Goal: Task Accomplishment & Management: Use online tool/utility

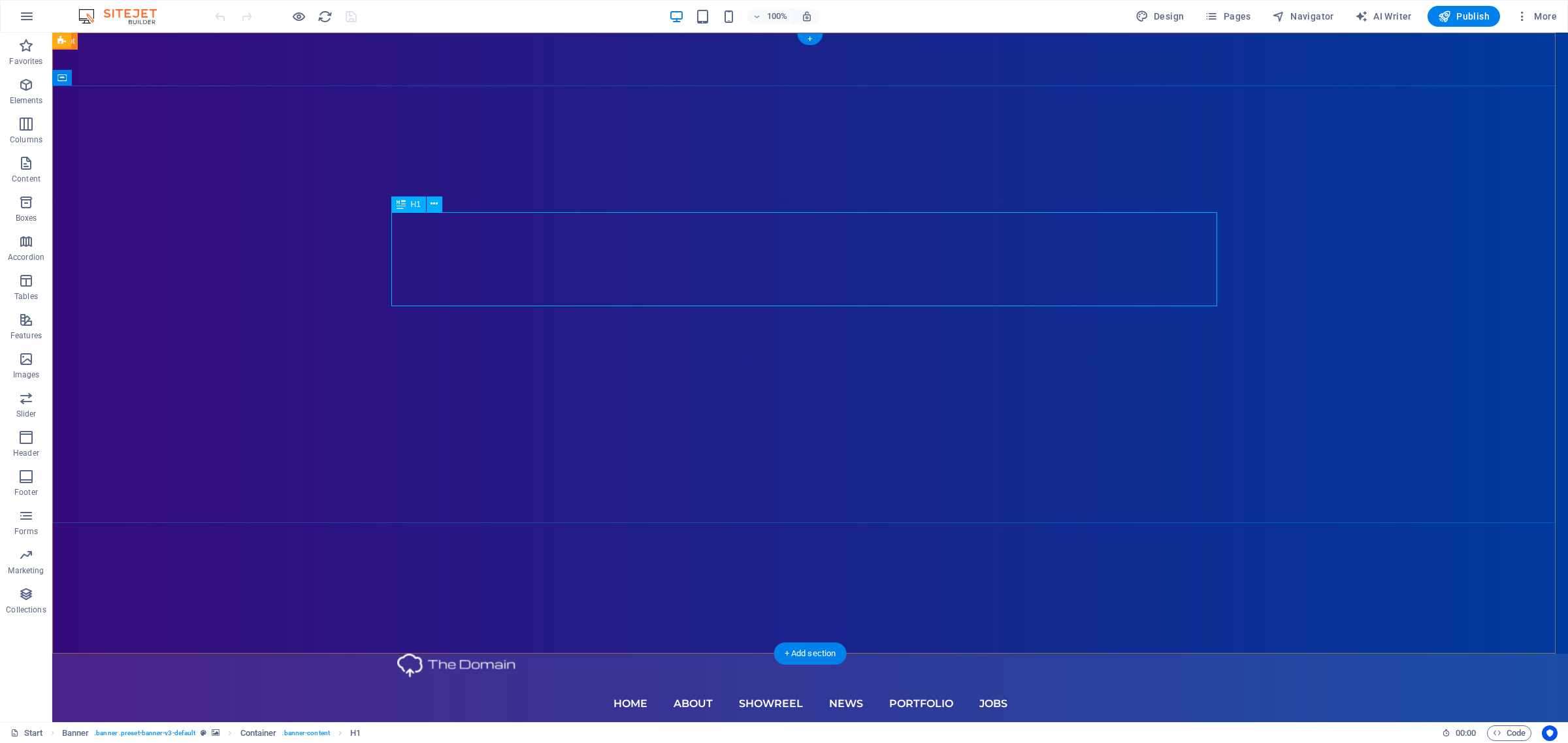
drag, startPoint x: 1170, startPoint y: 260, endPoint x: 940, endPoint y: 261, distance: 230.0
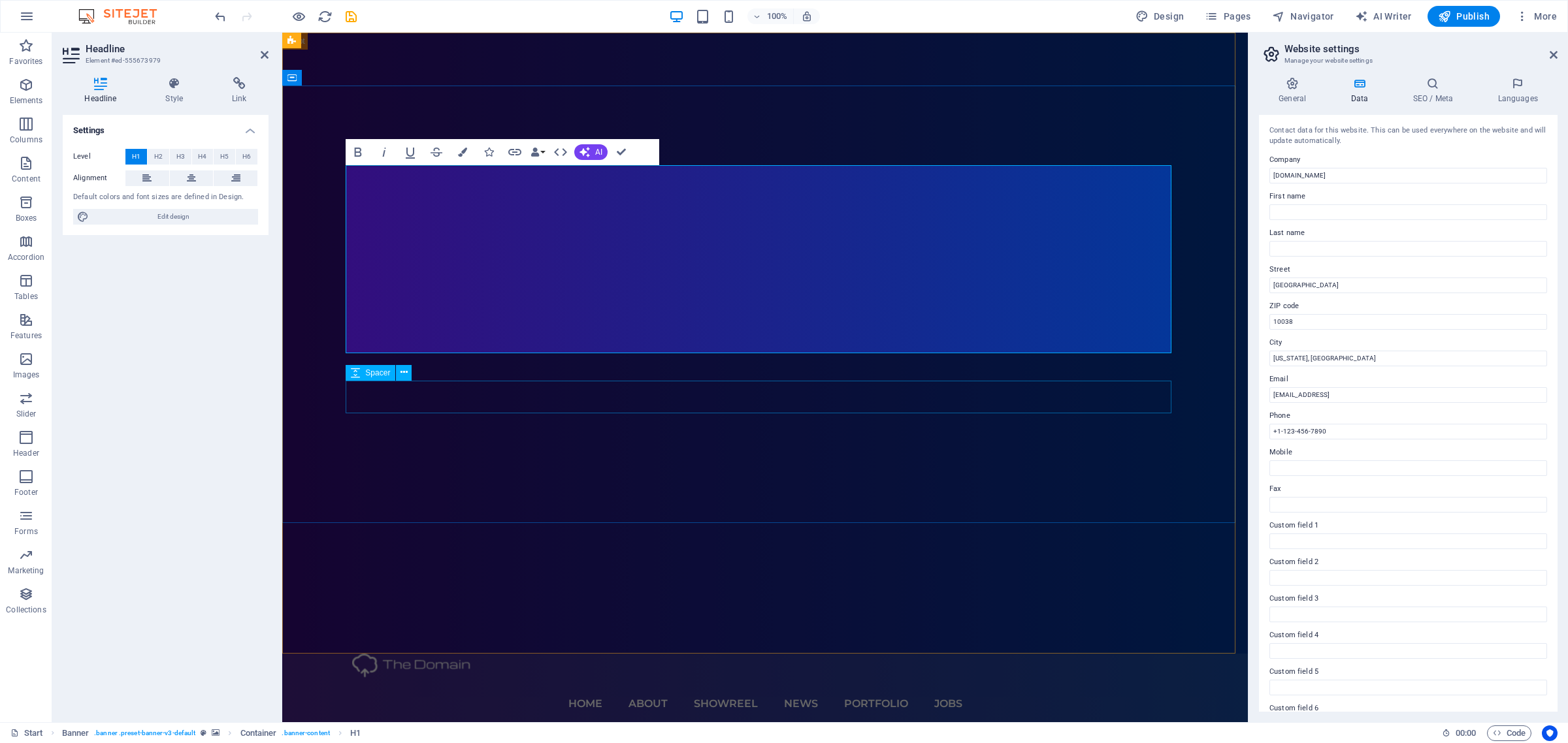
drag, startPoint x: 1080, startPoint y: 470, endPoint x: 1311, endPoint y: 468, distance: 231.0
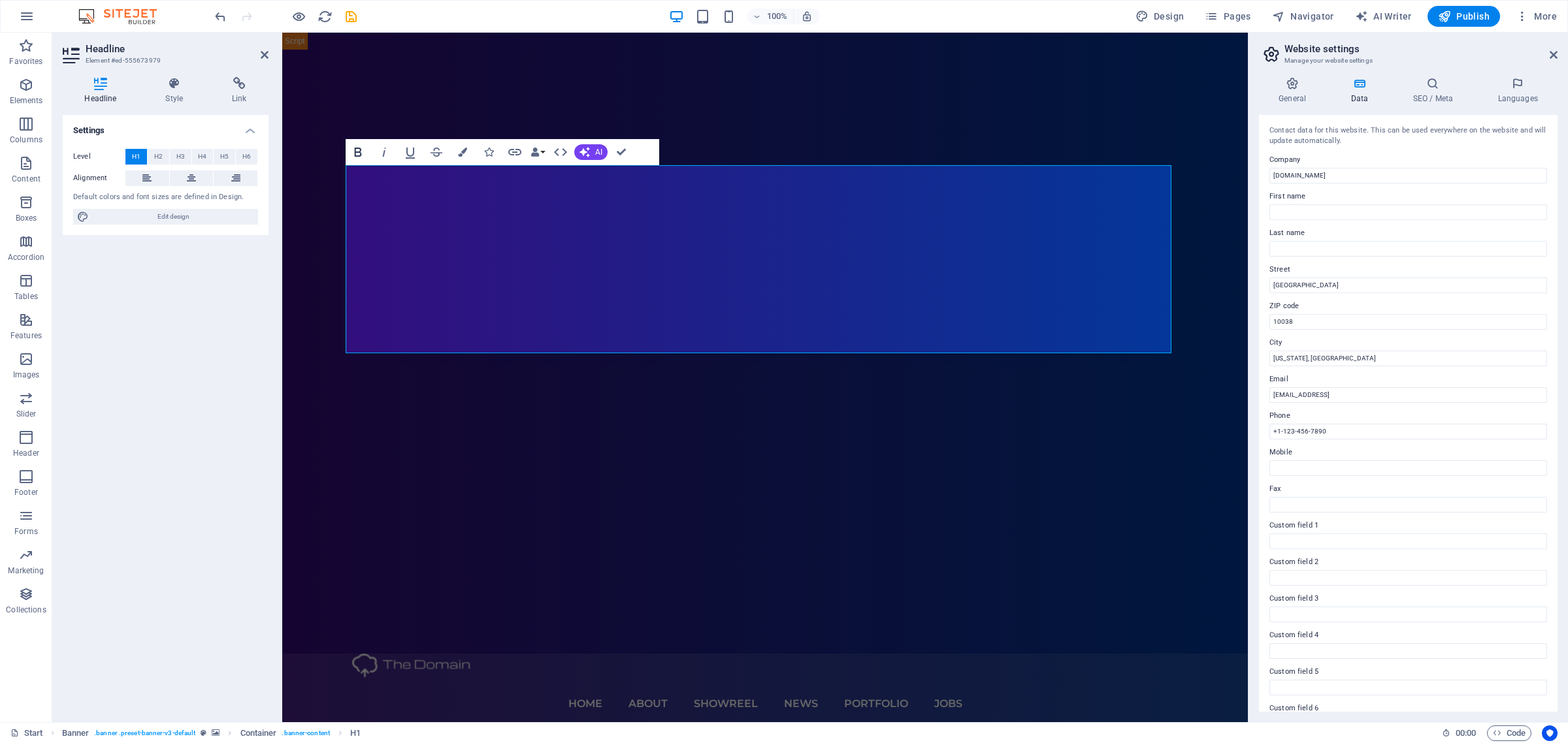
click at [361, 152] on icon "button" at bounding box center [358, 152] width 16 height 16
click at [31, 92] on icon "button" at bounding box center [26, 85] width 16 height 16
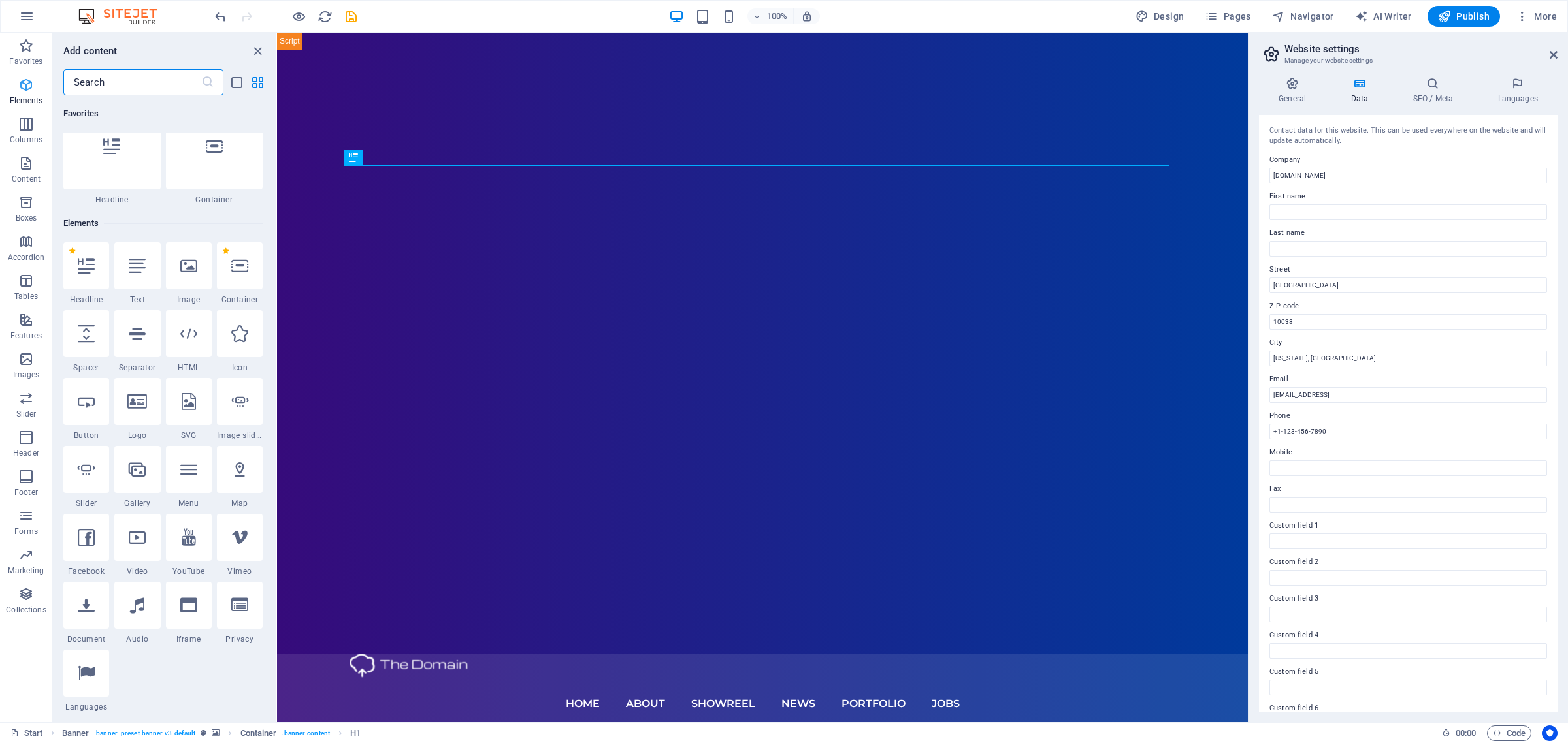
scroll to position [138, 0]
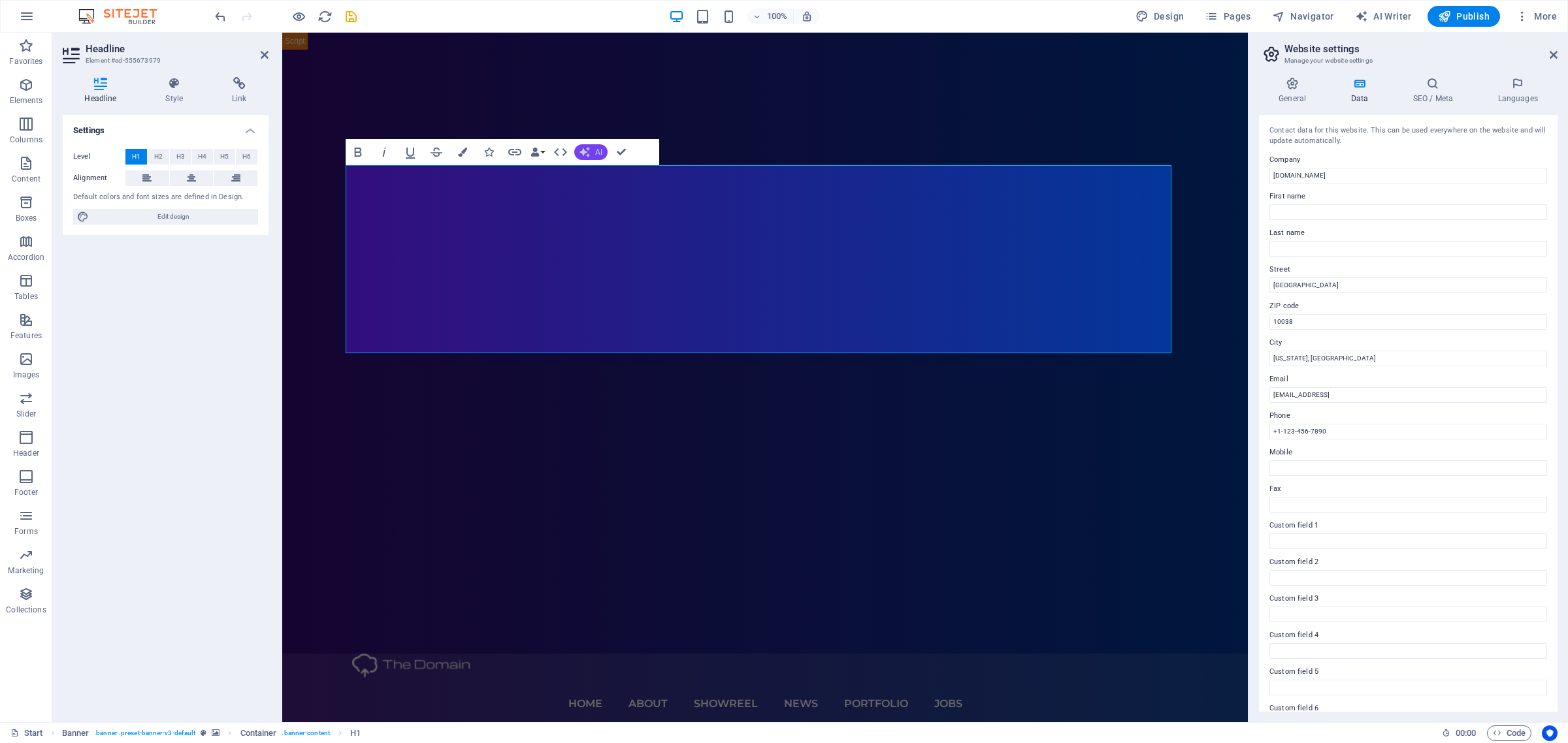
click at [581, 149] on icon "button" at bounding box center [584, 152] width 11 height 11
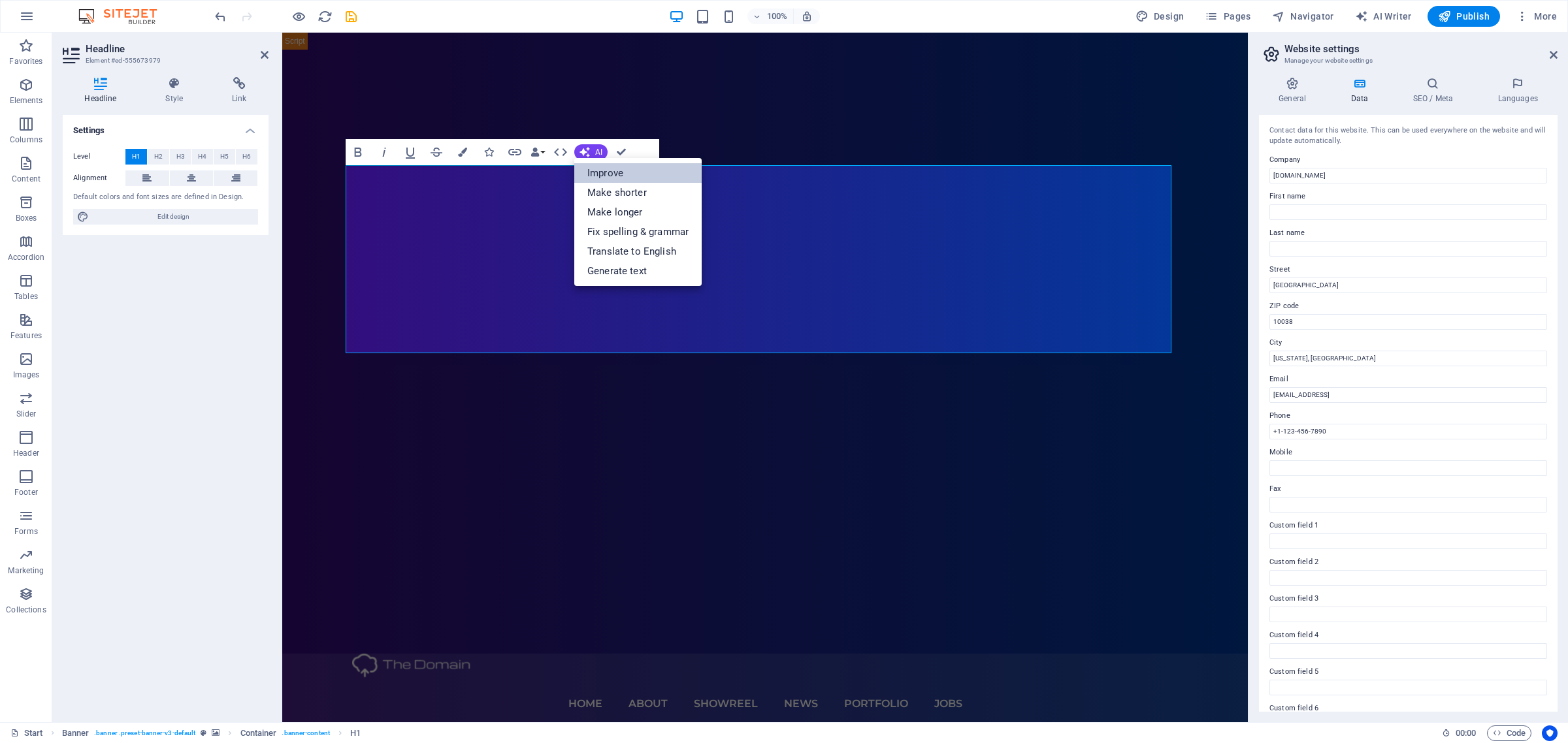
click at [652, 174] on link "Improve" at bounding box center [638, 173] width 127 height 20
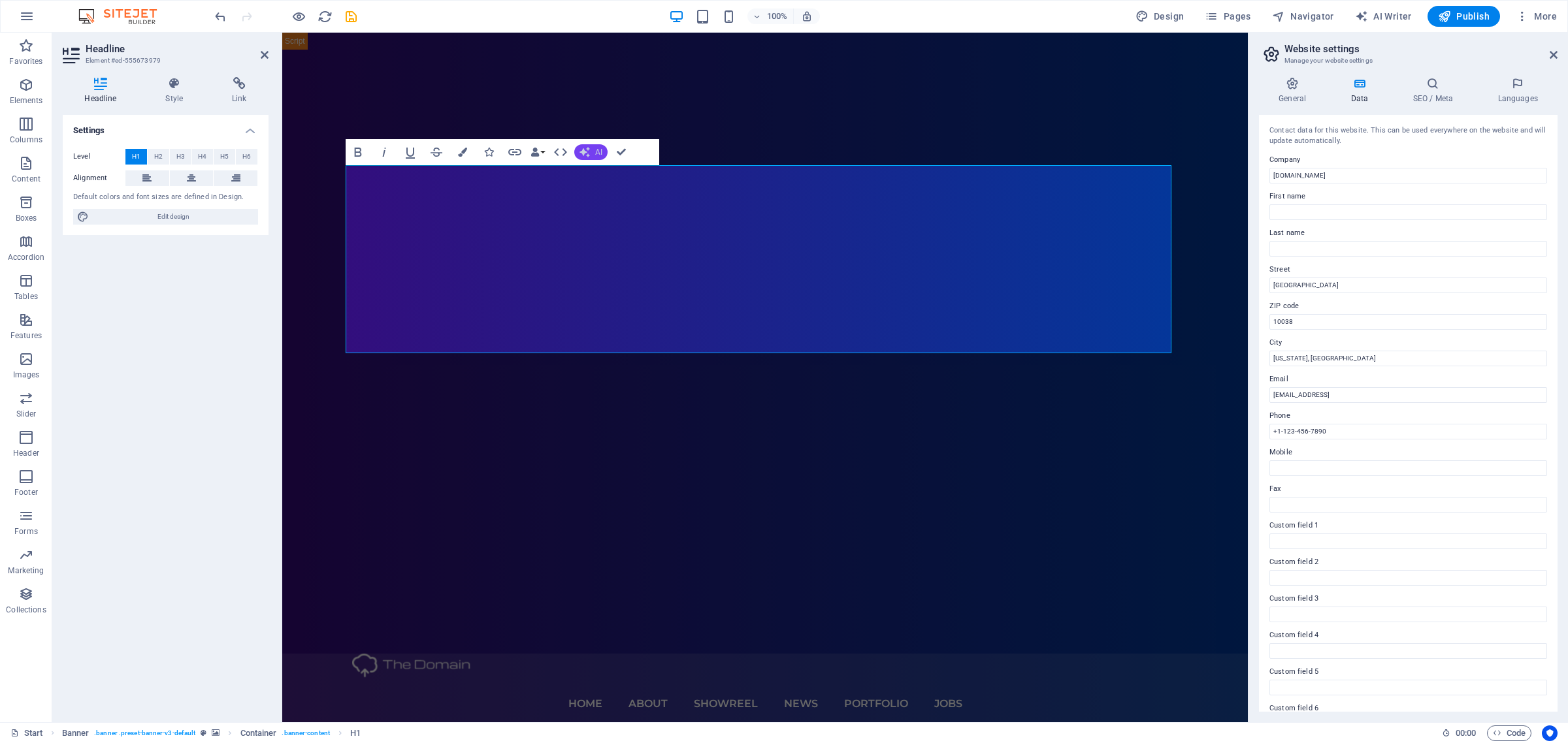
click at [602, 150] on button "AI" at bounding box center [591, 152] width 34 height 16
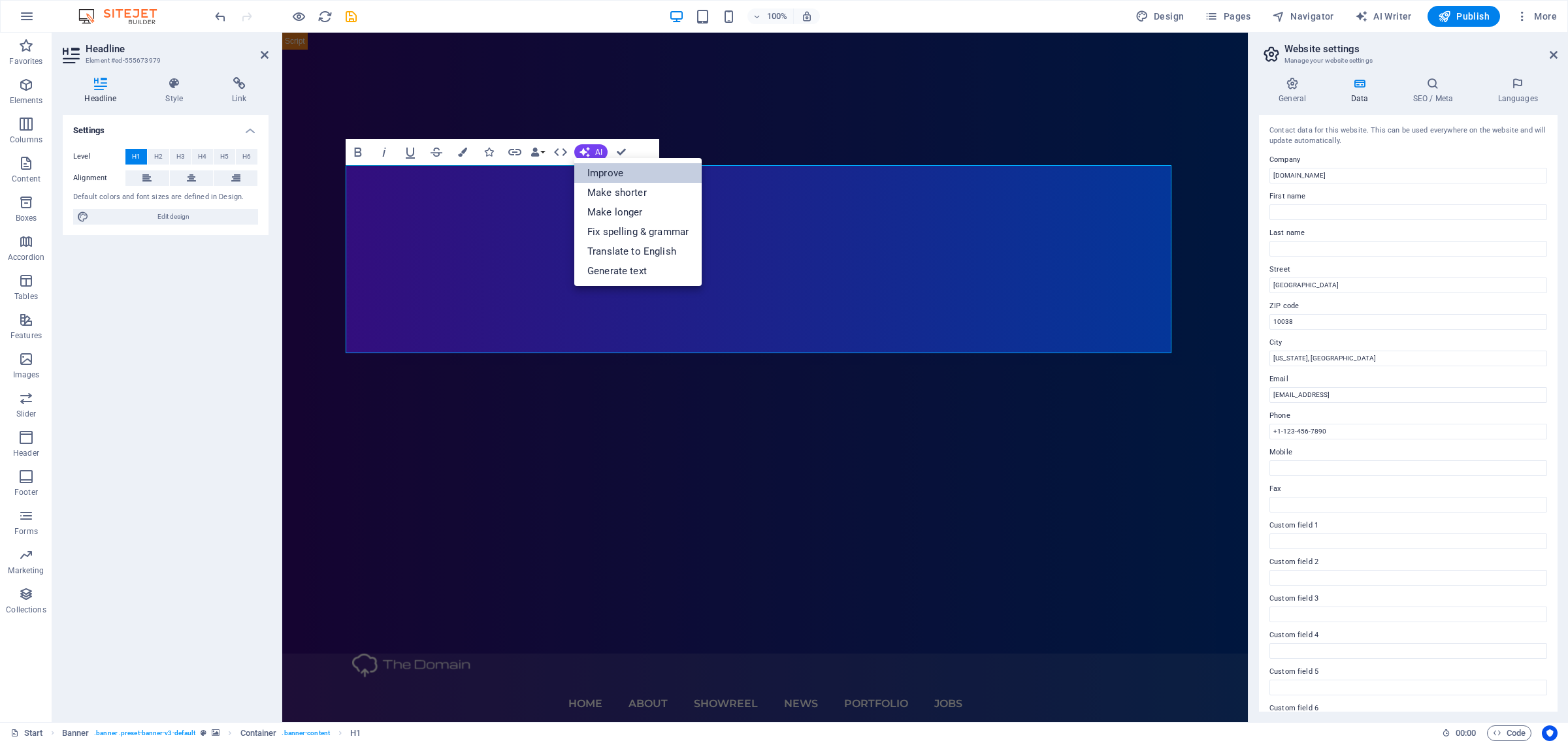
click at [629, 175] on link "Improve" at bounding box center [638, 173] width 127 height 20
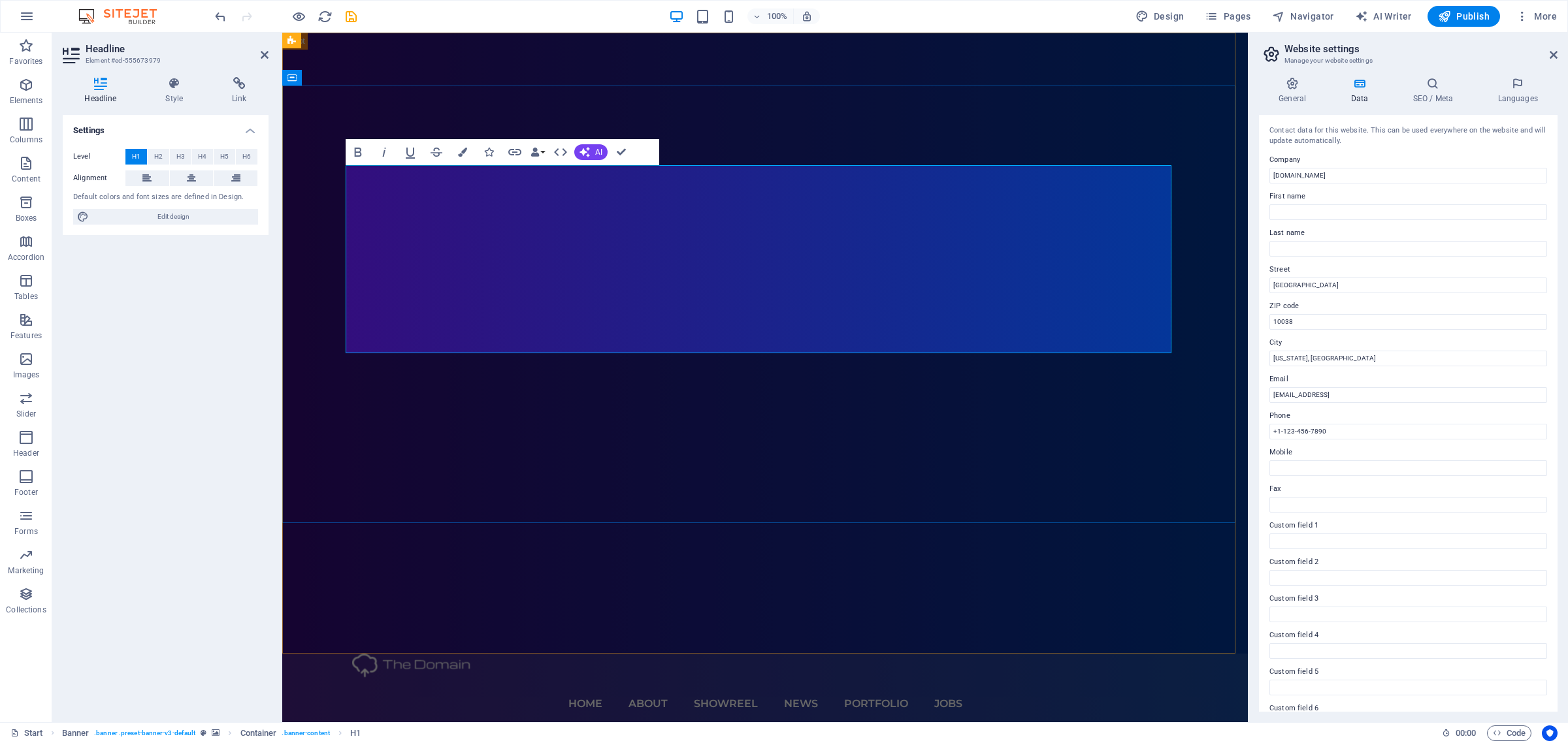
drag, startPoint x: 921, startPoint y: 327, endPoint x: 464, endPoint y: 209, distance: 472.0
click at [1289, 87] on icon at bounding box center [1292, 84] width 67 height 13
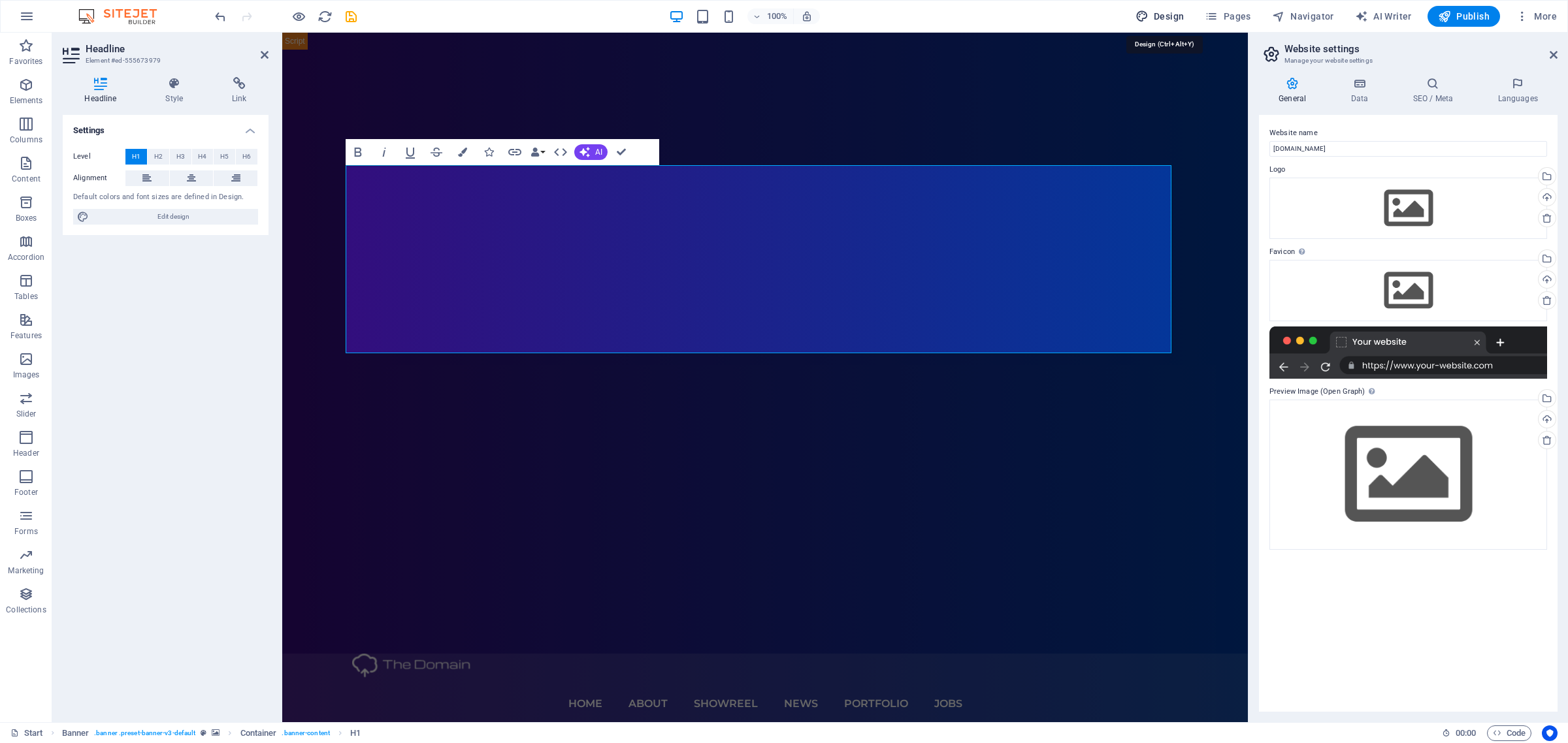
click at [1148, 14] on icon "button" at bounding box center [1142, 16] width 13 height 13
select select "px"
select select "300"
select select "px"
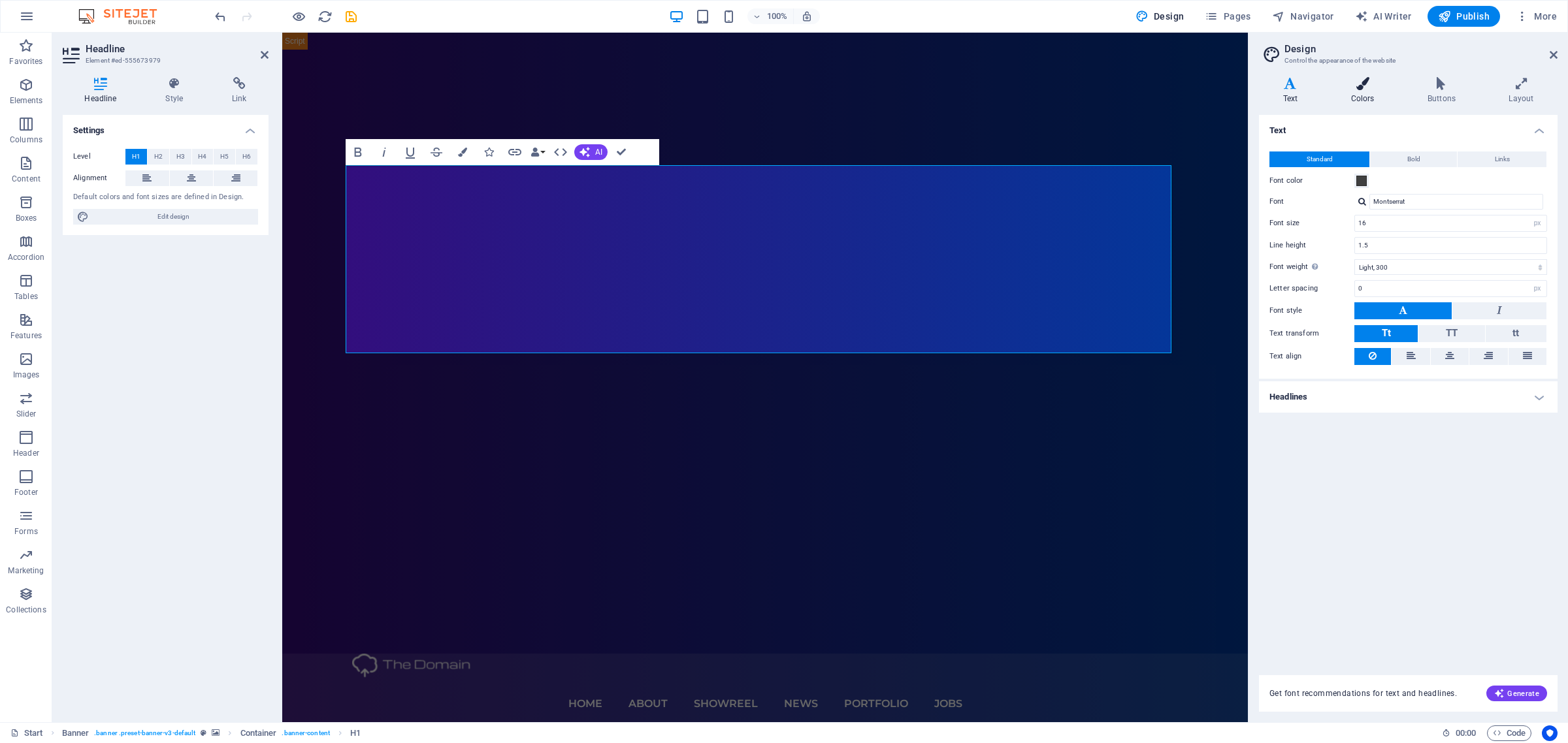
click at [1353, 86] on icon at bounding box center [1362, 84] width 71 height 13
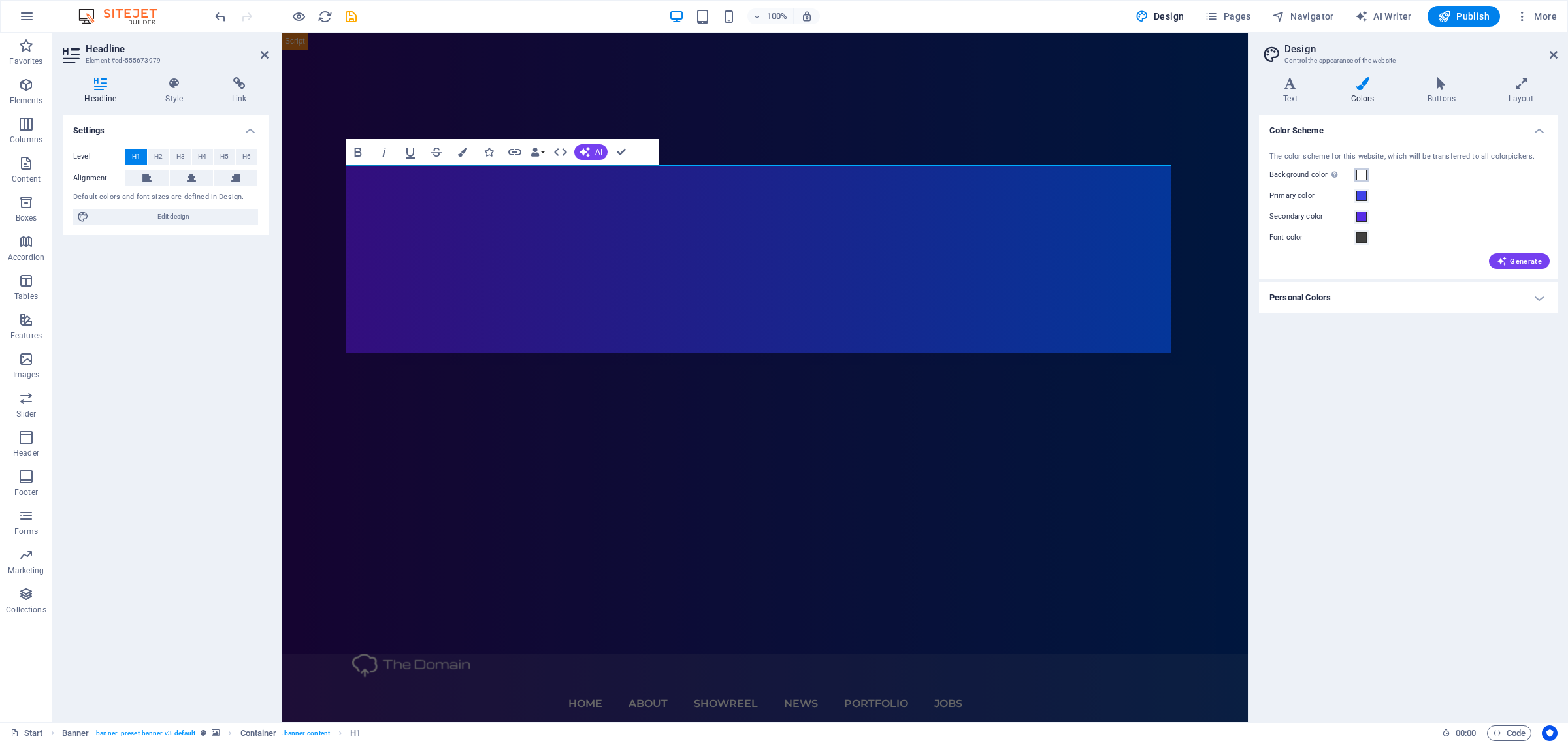
click at [1362, 171] on span at bounding box center [1361, 175] width 11 height 11
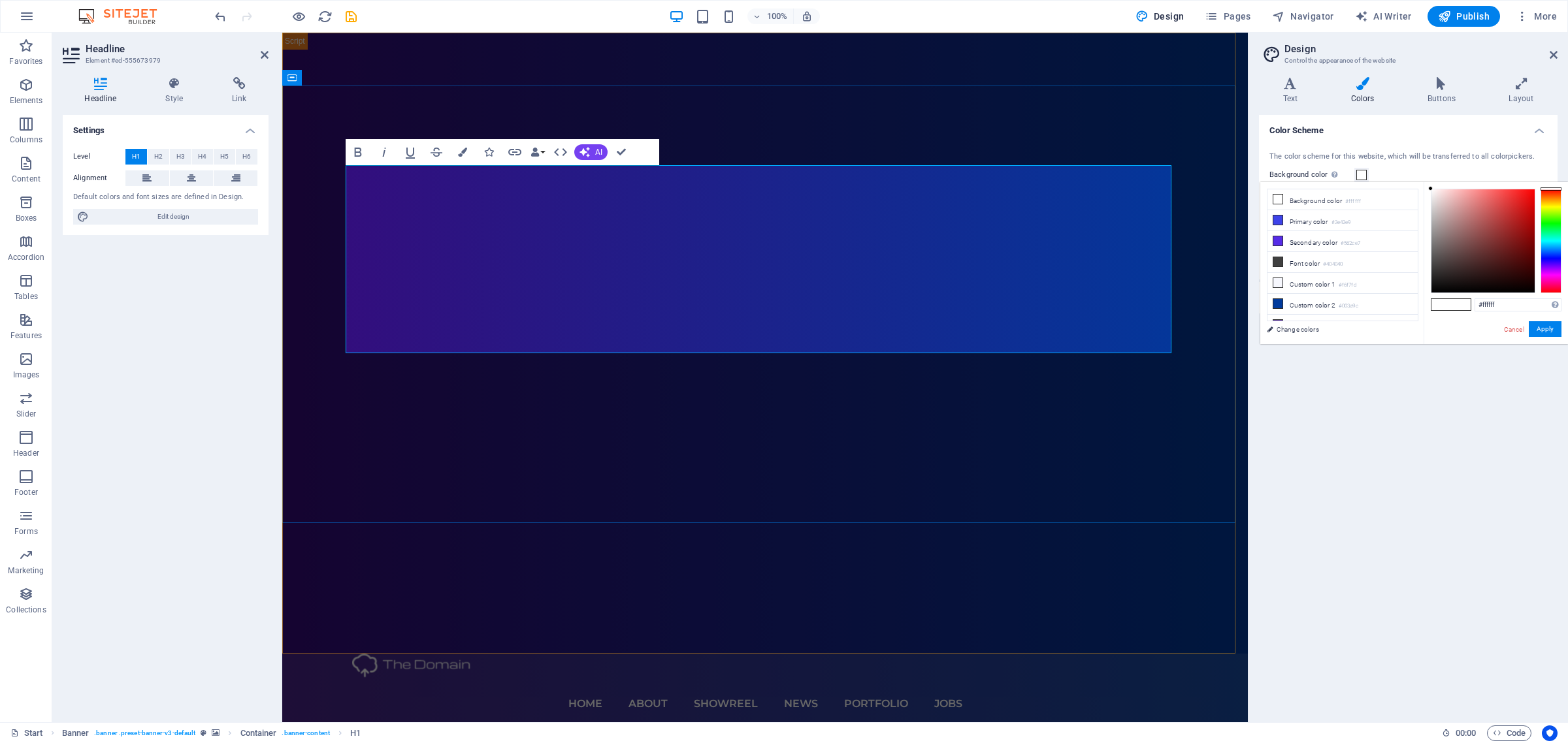
click at [466, 155] on icon "button" at bounding box center [462, 152] width 9 height 9
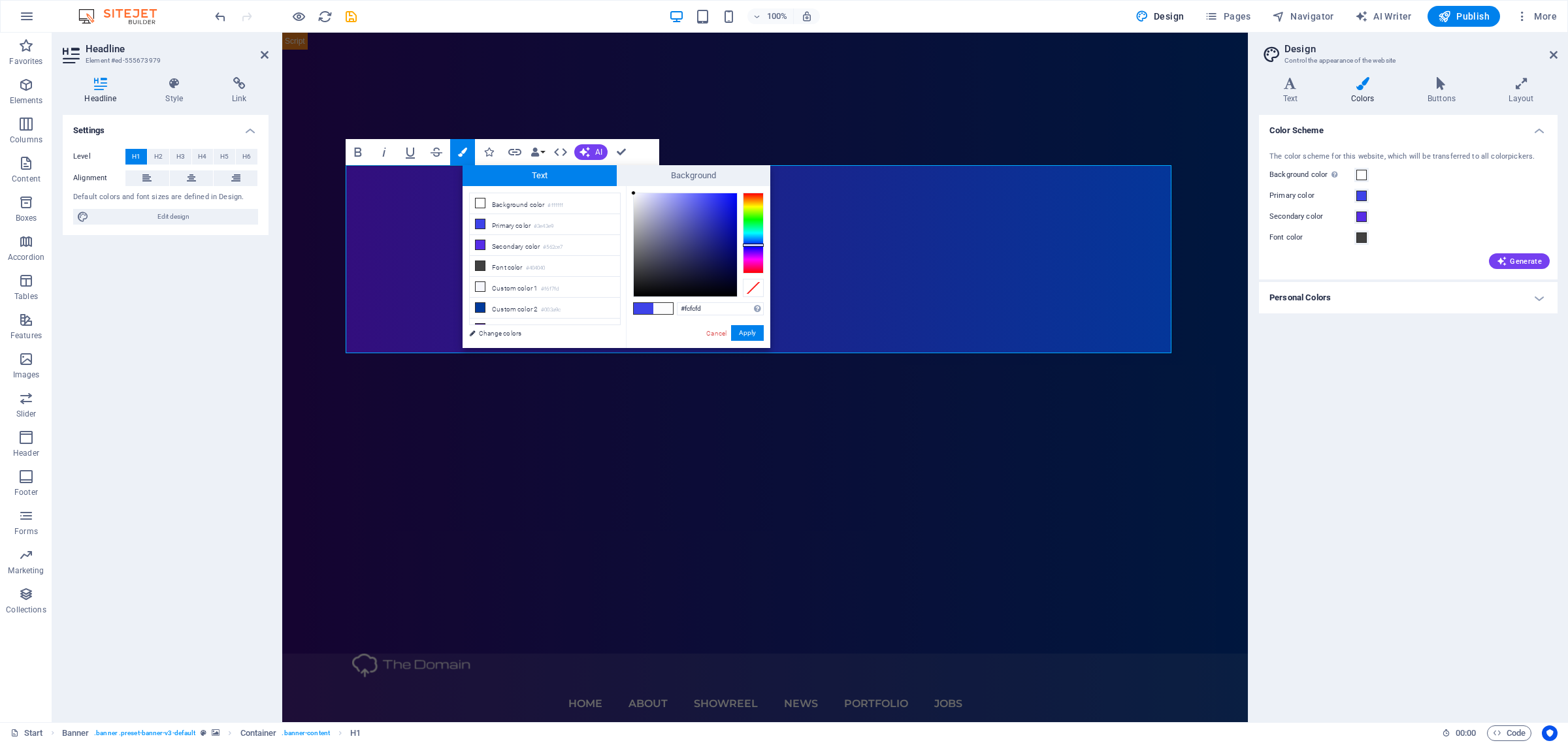
type input "#fefeff"
drag, startPoint x: 688, startPoint y: 265, endPoint x: 634, endPoint y: 192, distance: 90.8
click at [634, 193] on div at bounding box center [685, 244] width 103 height 103
click at [740, 335] on button "Apply" at bounding box center [748, 333] width 33 height 16
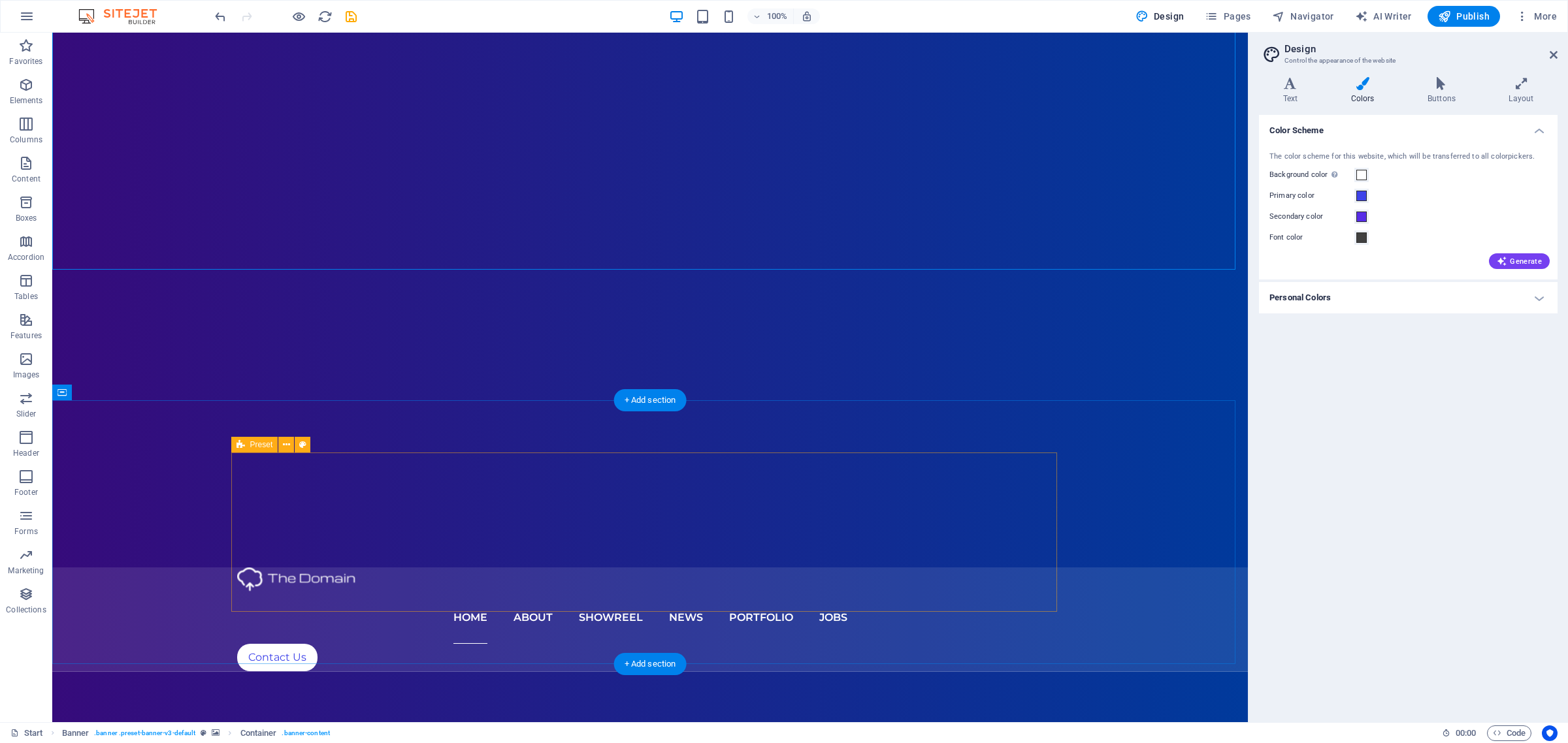
scroll to position [490, 0]
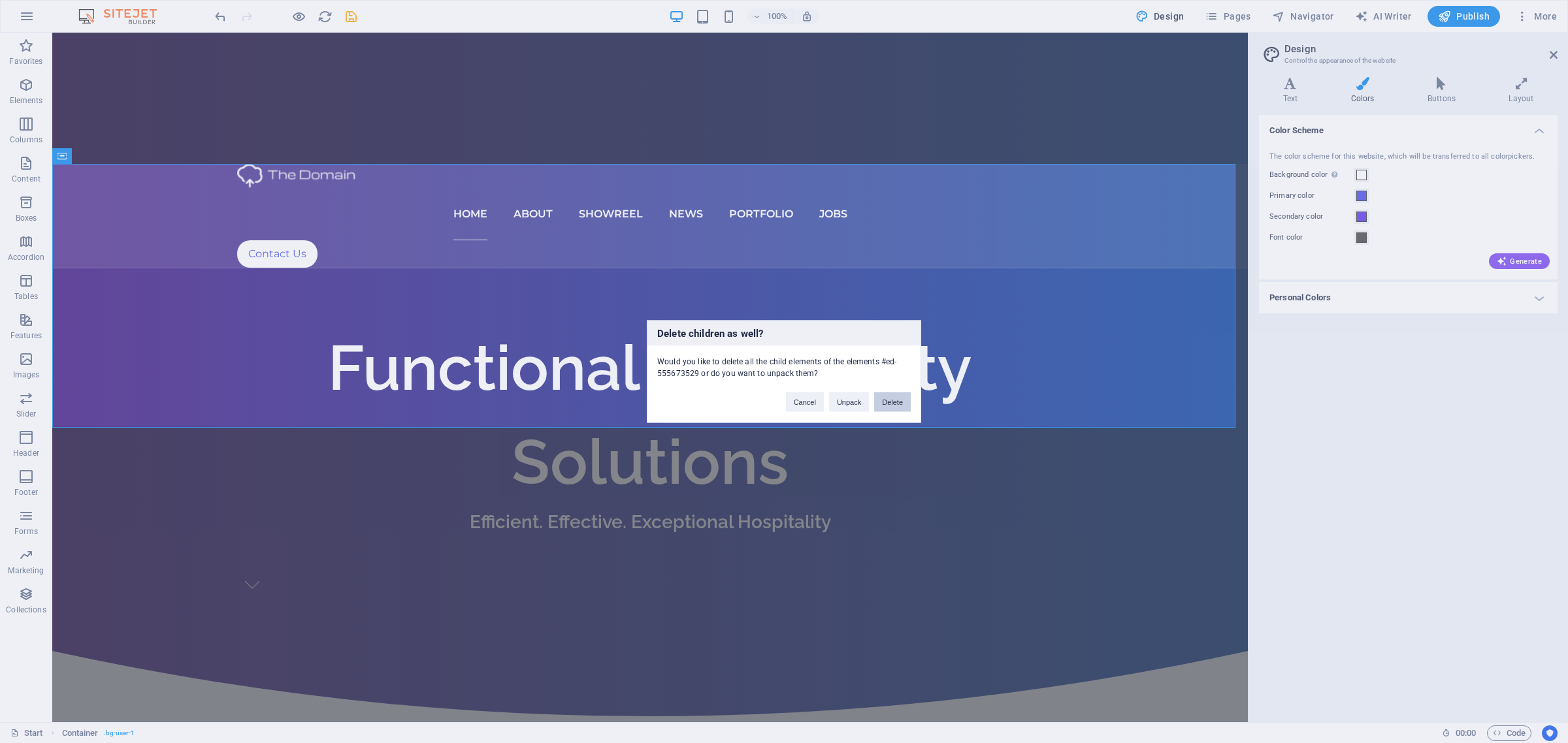
click at [893, 397] on button "Delete" at bounding box center [893, 402] width 37 height 20
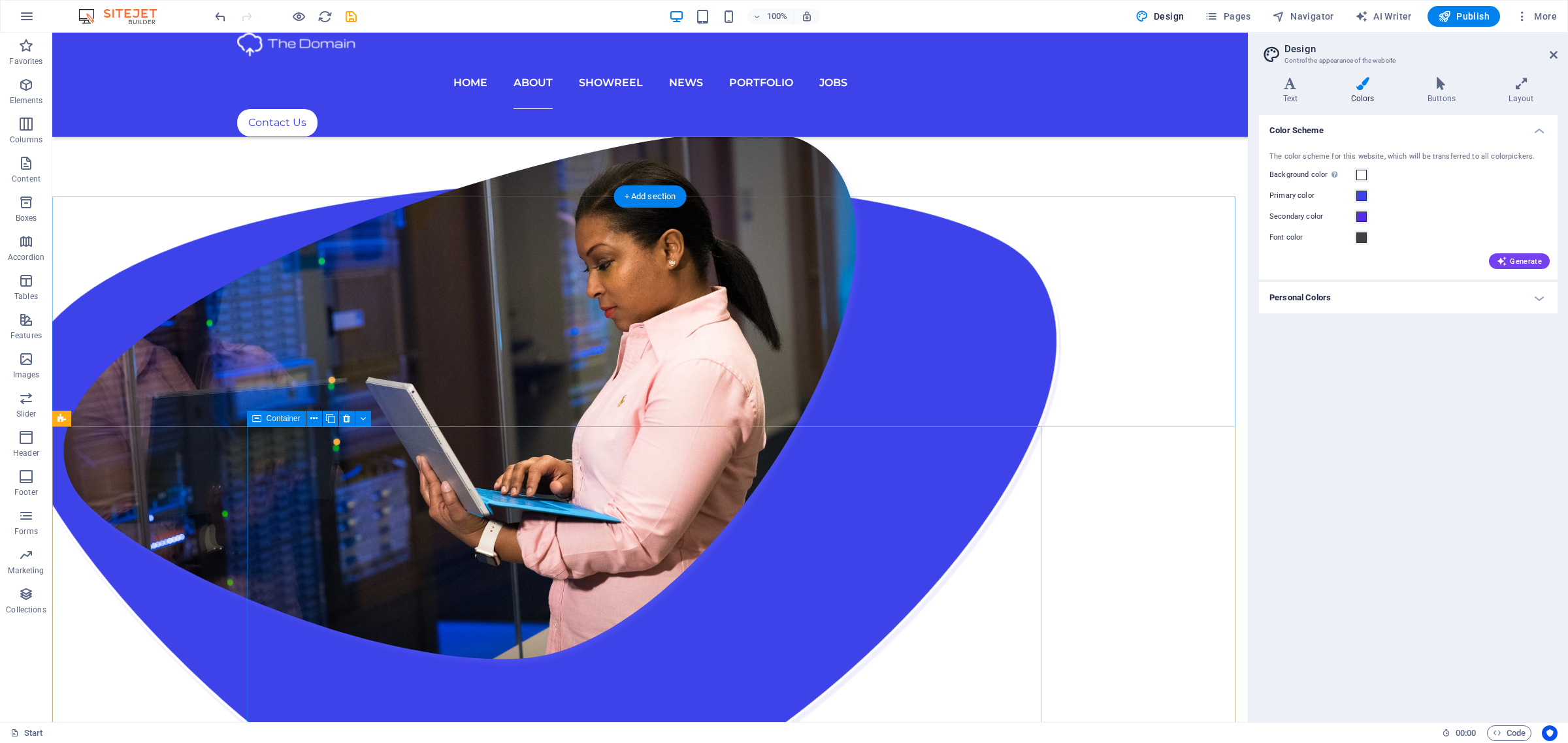
scroll to position [1633, 0]
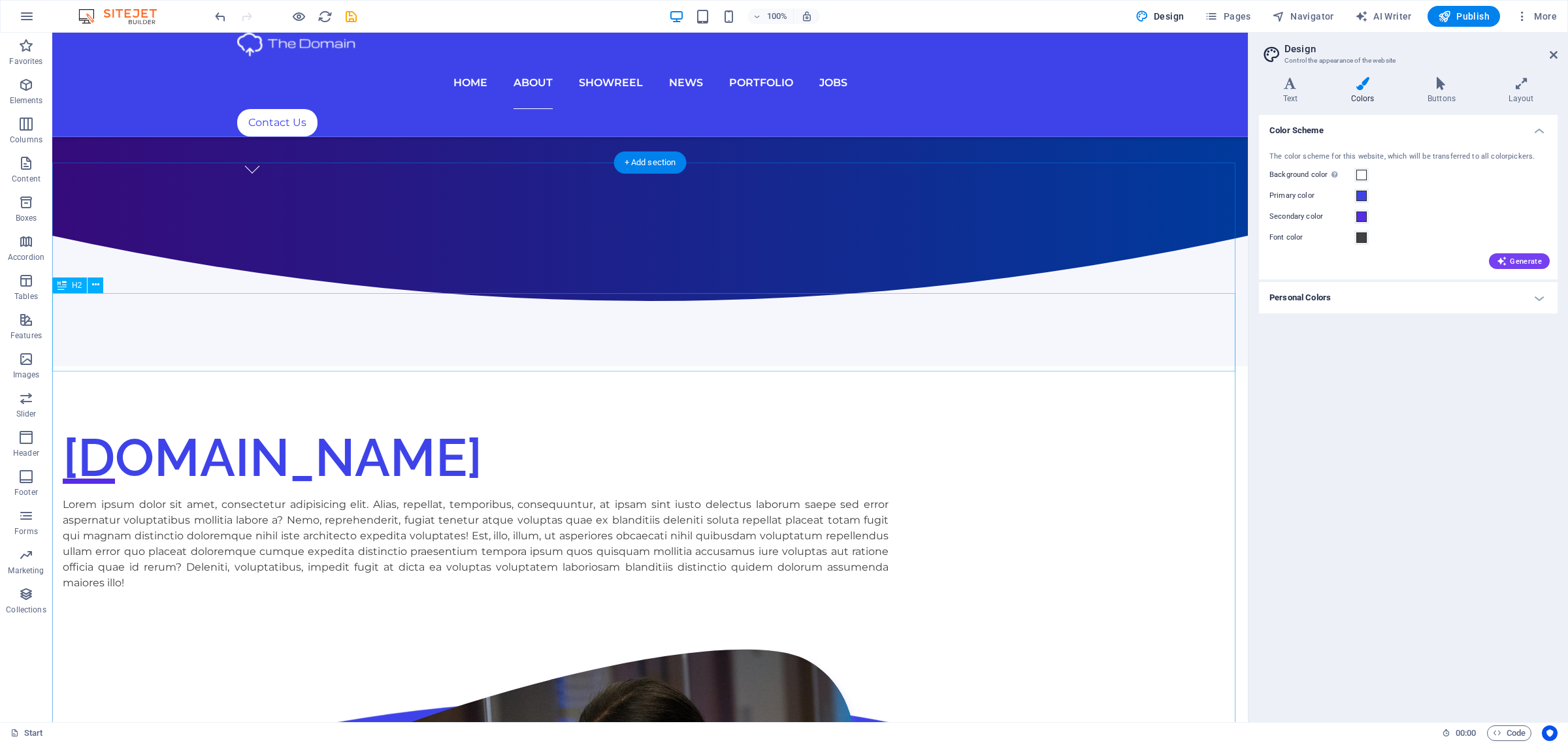
scroll to position [82, 0]
